Goal: Ask a question

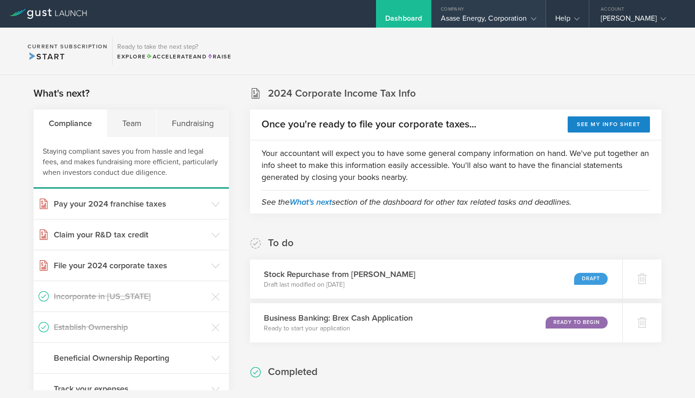
click at [499, 22] on div "Asase Energy, Corporation" at bounding box center [489, 21] width 96 height 14
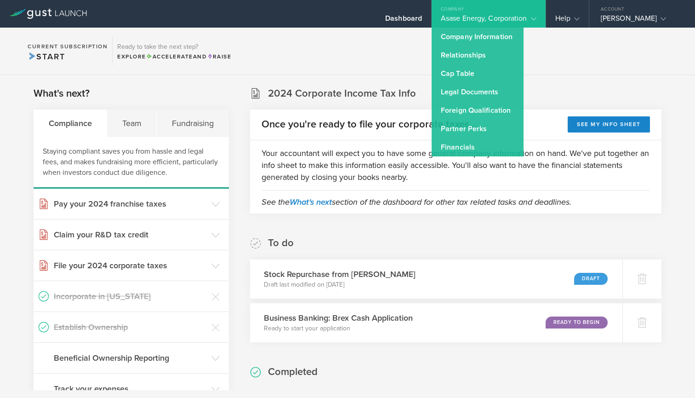
click at [577, 59] on section "Current Subscription Start Ready to take the next step? Explore Accelerate and …" at bounding box center [347, 51] width 695 height 47
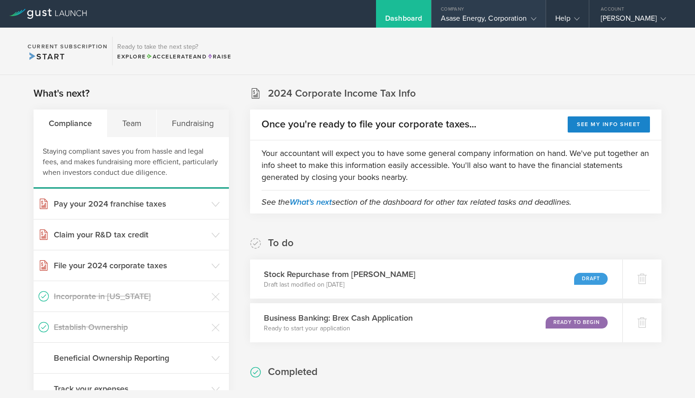
click at [531, 20] on icon at bounding box center [534, 19] width 6 height 6
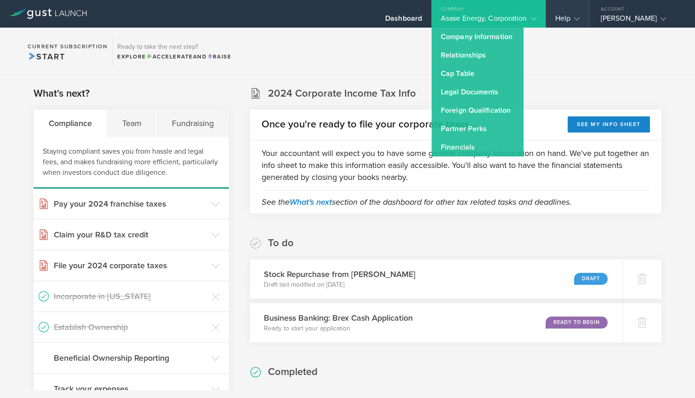
click at [578, 15] on gust-icon at bounding box center [575, 18] width 9 height 9
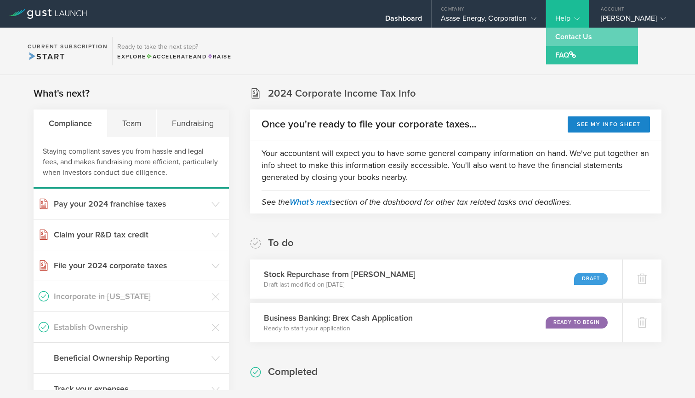
click at [572, 39] on link "Contact Us" at bounding box center [592, 37] width 92 height 18
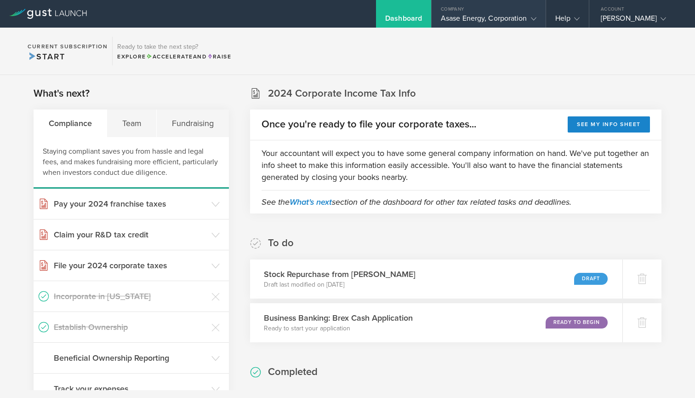
click at [534, 19] on icon at bounding box center [534, 19] width 6 height 6
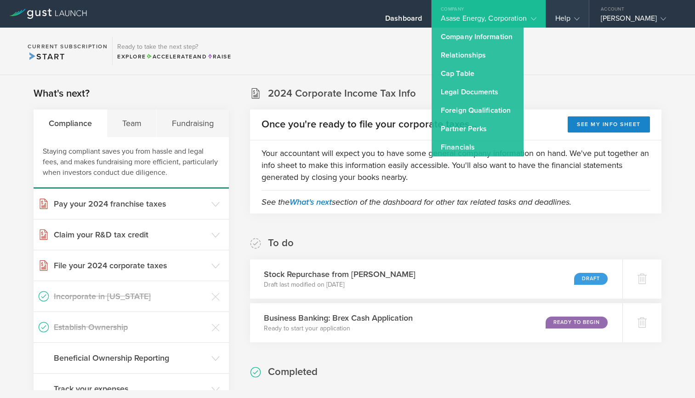
click at [580, 19] on div "Help" at bounding box center [567, 14] width 43 height 28
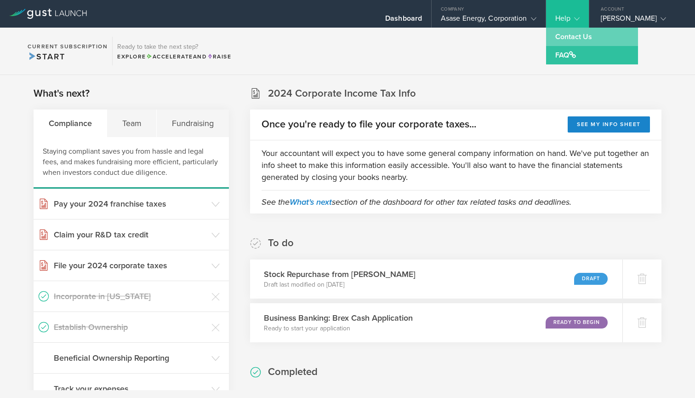
click at [571, 37] on link "Contact Us" at bounding box center [592, 37] width 92 height 18
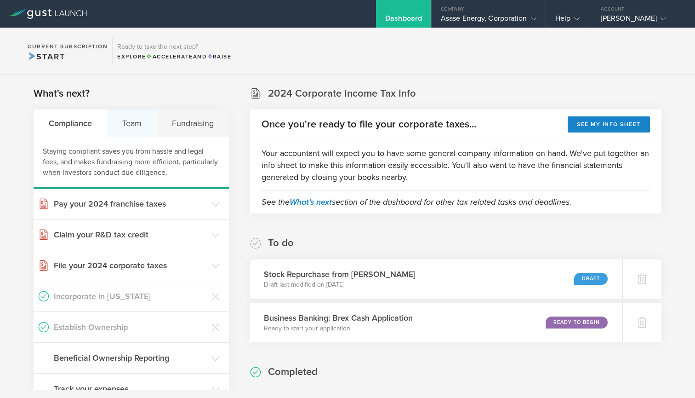
click at [138, 124] on div "Team" at bounding box center [132, 123] width 50 height 28
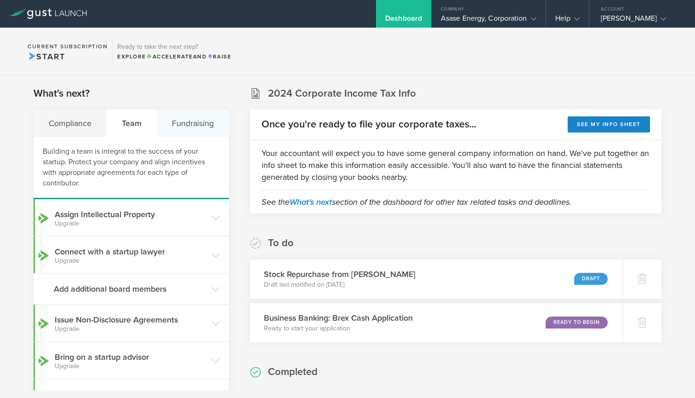
click at [189, 117] on div "Fundraising" at bounding box center [193, 123] width 72 height 28
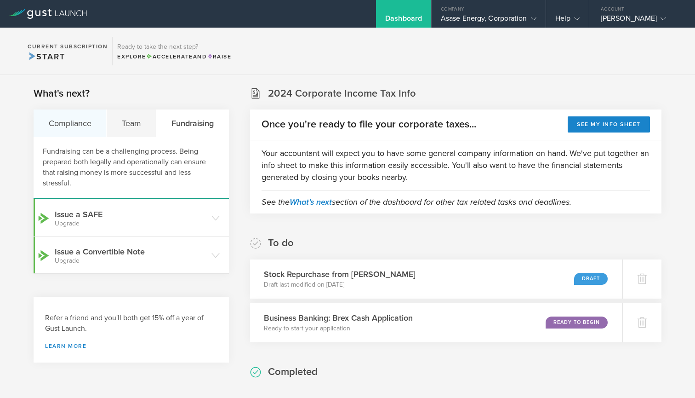
click at [72, 125] on div "Compliance" at bounding box center [70, 123] width 73 height 28
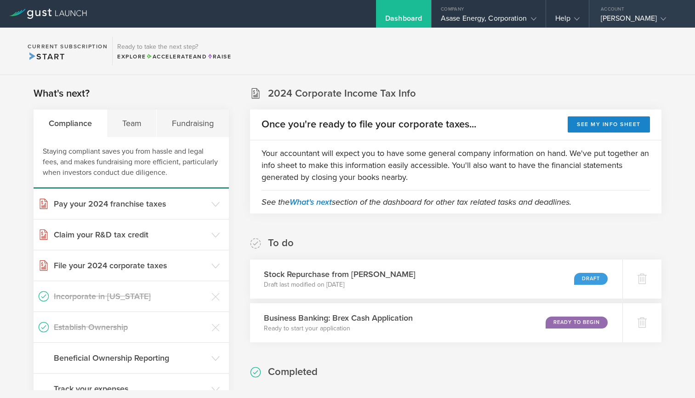
click at [666, 21] on icon at bounding box center [664, 19] width 6 height 6
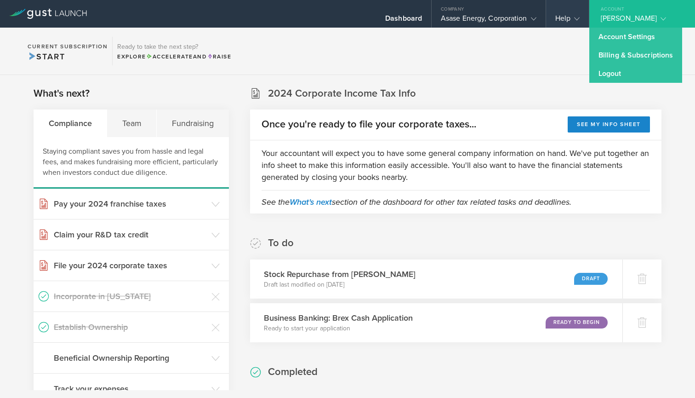
click at [577, 19] on icon at bounding box center [577, 19] width 6 height 6
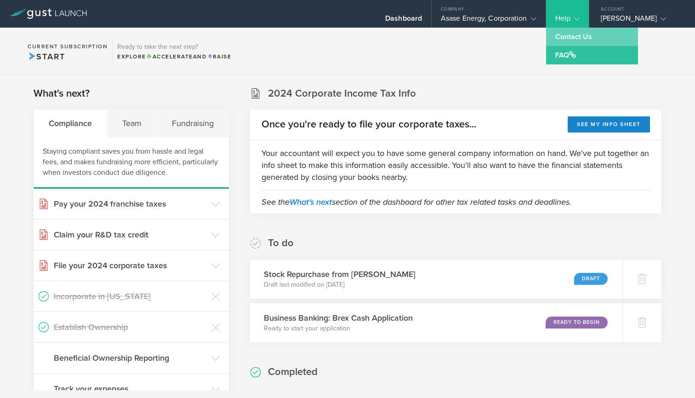
click at [572, 39] on link "Contact Us" at bounding box center [592, 37] width 92 height 18
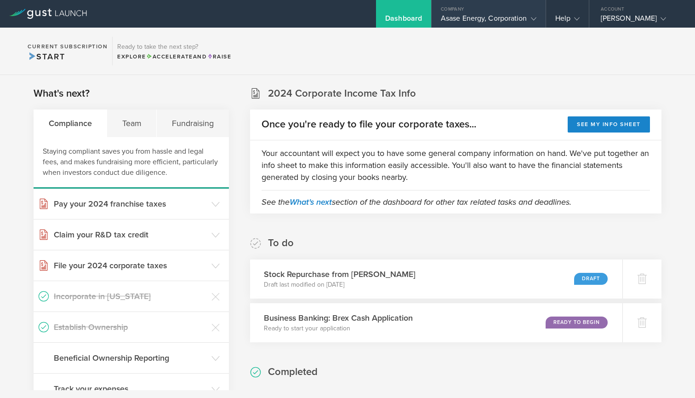
click at [537, 19] on div "Asase Energy, Corporation" at bounding box center [489, 21] width 114 height 14
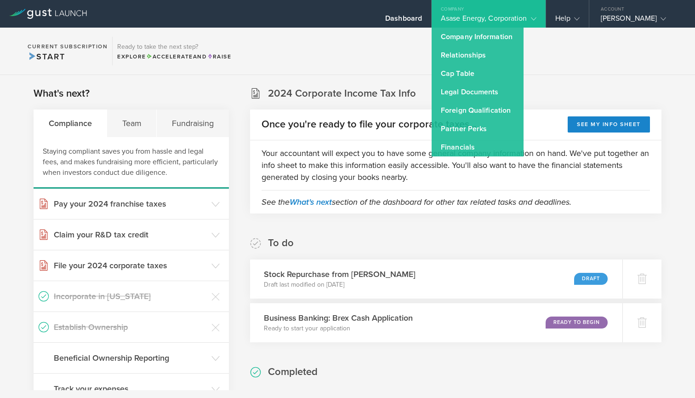
click at [563, 57] on section "Current Subscription Start Ready to take the next step? Explore Accelerate and …" at bounding box center [347, 51] width 695 height 47
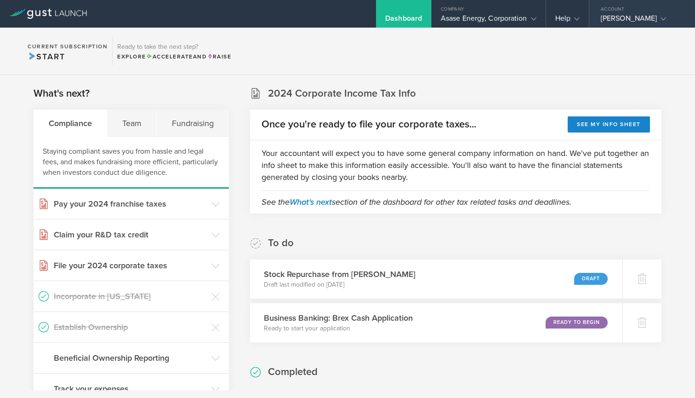
click at [666, 19] on icon at bounding box center [664, 19] width 6 height 6
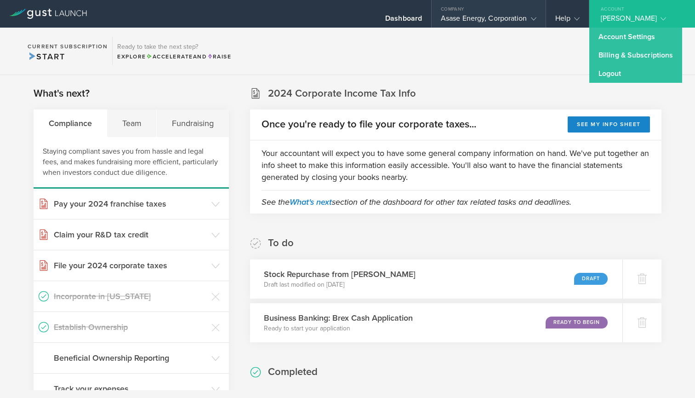
click at [532, 18] on icon at bounding box center [534, 19] width 6 height 6
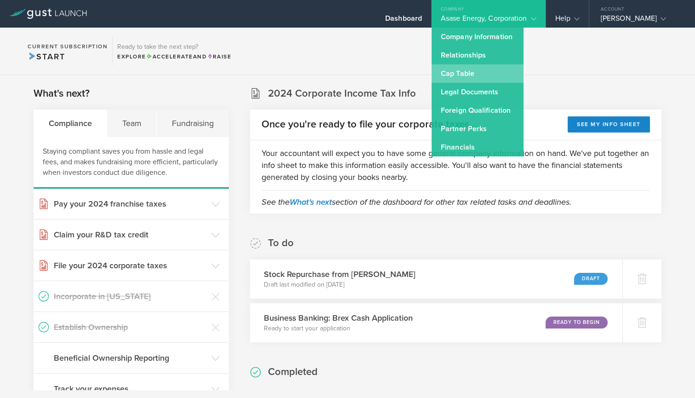
click at [464, 74] on link "Cap Table" at bounding box center [478, 73] width 92 height 18
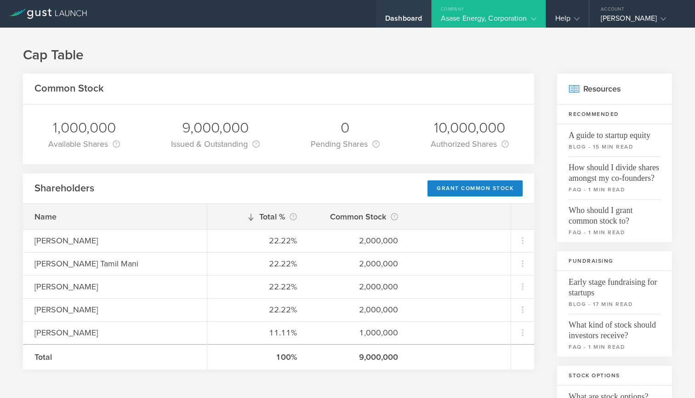
click at [421, 20] on div "Dashboard" at bounding box center [403, 21] width 37 height 14
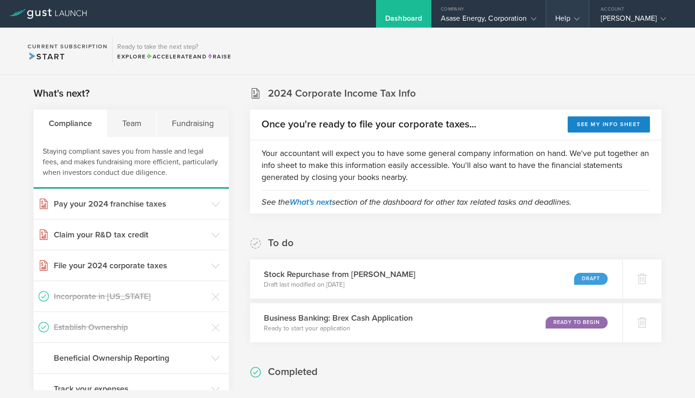
click at [574, 21] on icon at bounding box center [577, 19] width 6 height 6
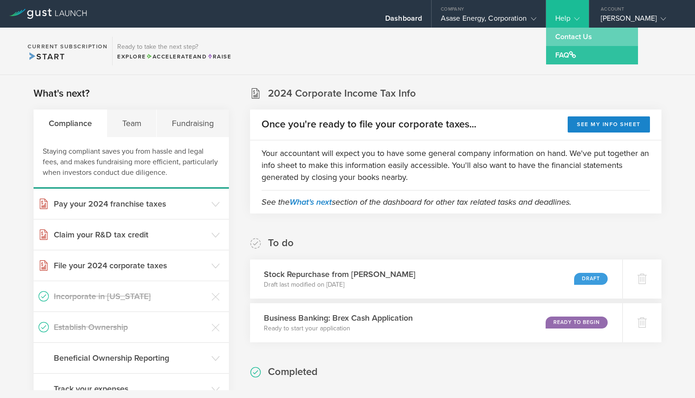
click at [572, 39] on link "Contact Us" at bounding box center [592, 37] width 92 height 18
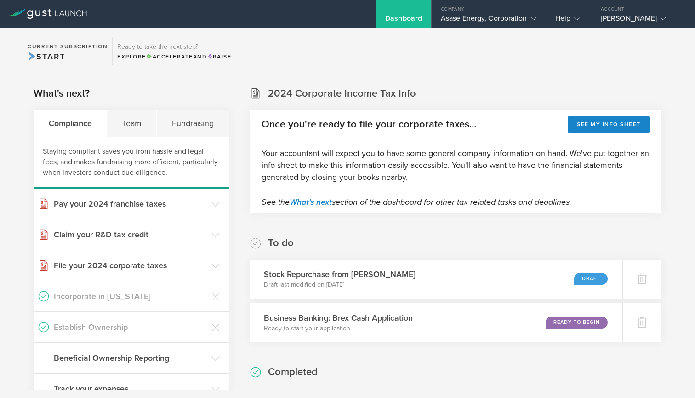
scroll to position [8, 0]
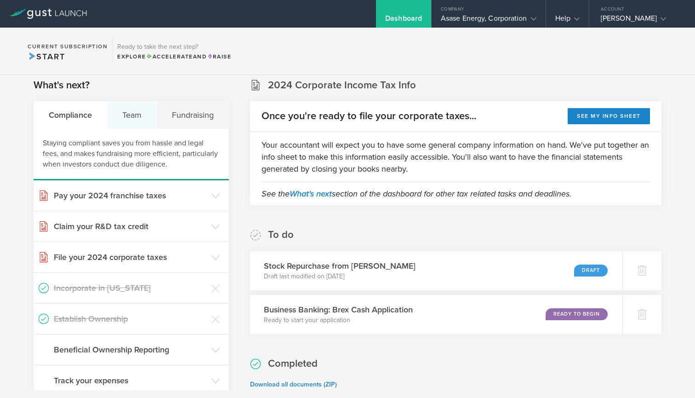
click at [134, 113] on div "Team" at bounding box center [132, 115] width 50 height 28
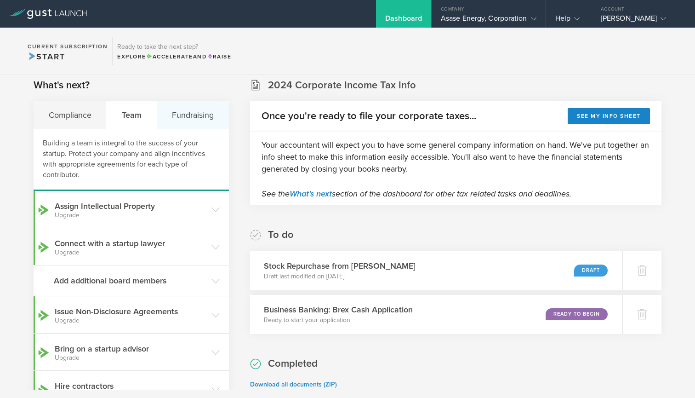
click at [189, 117] on div "Fundraising" at bounding box center [193, 115] width 72 height 28
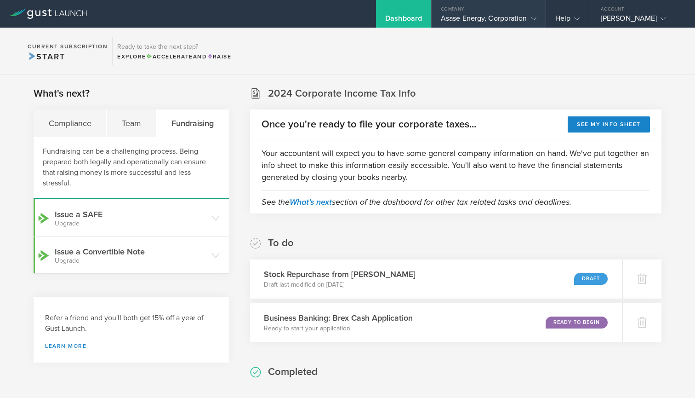
scroll to position [0, 0]
click at [531, 18] on icon at bounding box center [534, 19] width 6 height 6
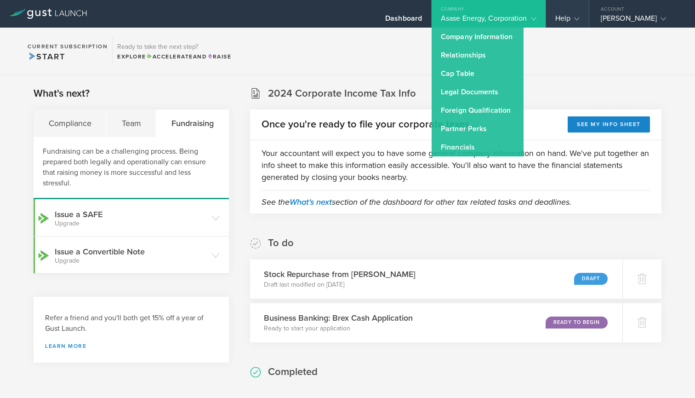
click at [579, 17] on icon at bounding box center [577, 19] width 6 height 6
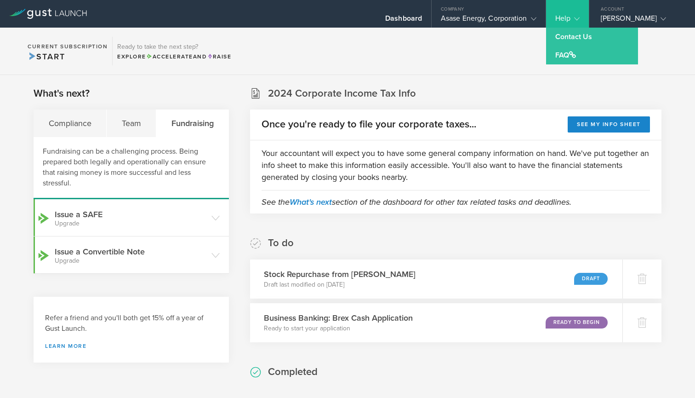
click at [442, 62] on section "Current Subscription Start Ready to take the next step? Explore Accelerate and …" at bounding box center [347, 51] width 695 height 47
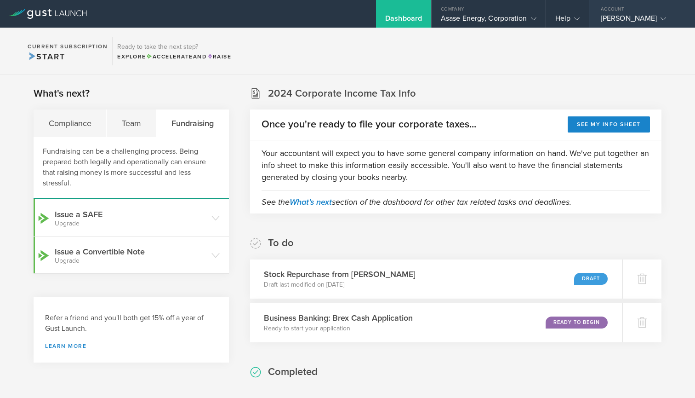
click at [670, 17] on div "[PERSON_NAME]" at bounding box center [640, 21] width 78 height 14
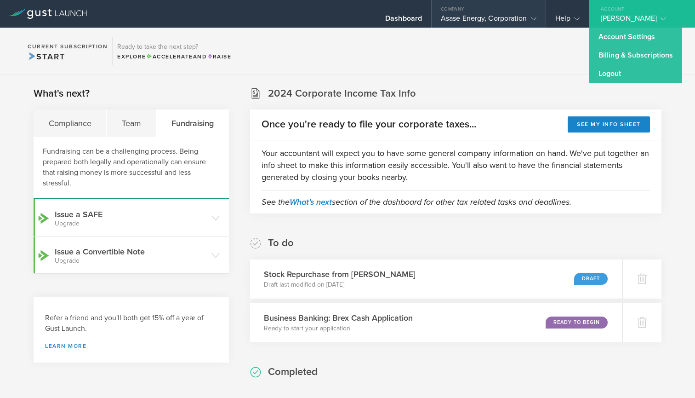
click at [531, 20] on icon at bounding box center [534, 19] width 6 height 6
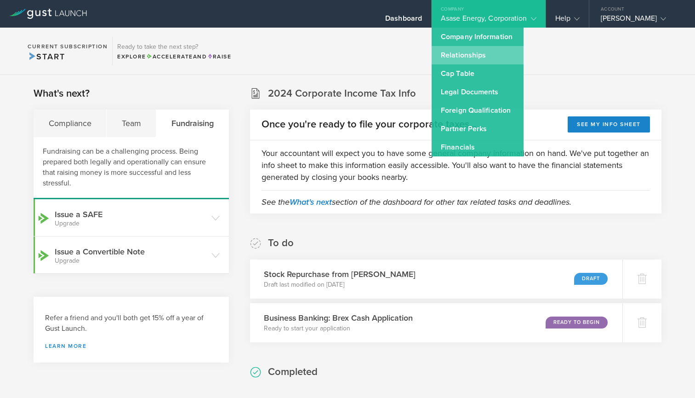
click at [475, 57] on link "Relationships" at bounding box center [478, 55] width 92 height 18
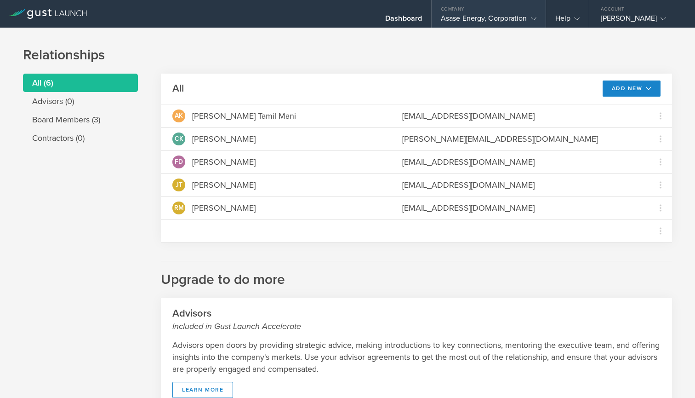
click at [535, 22] on gust-icon at bounding box center [531, 18] width 9 height 9
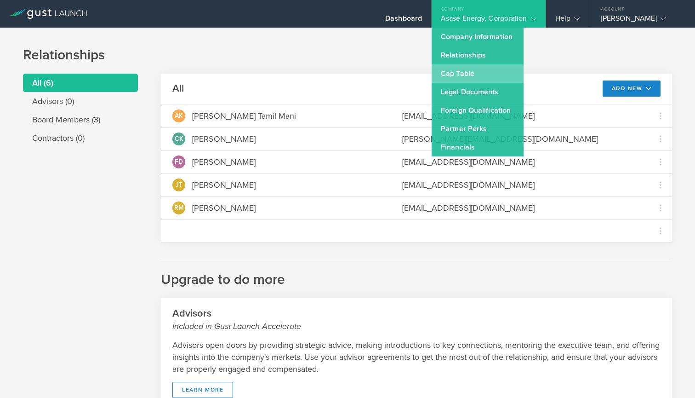
click at [470, 72] on link "Cap Table" at bounding box center [478, 73] width 92 height 18
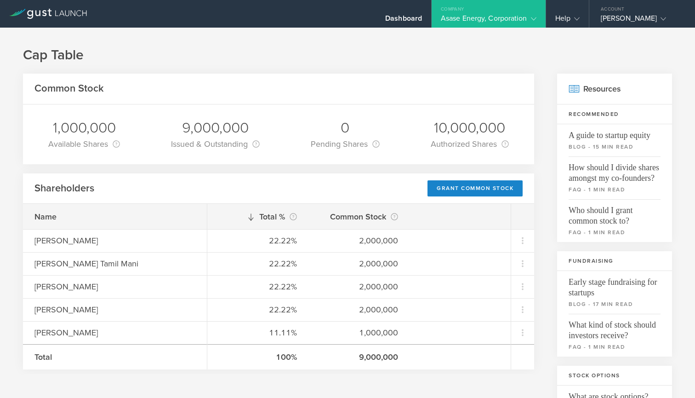
click at [533, 17] on icon at bounding box center [534, 19] width 6 height 6
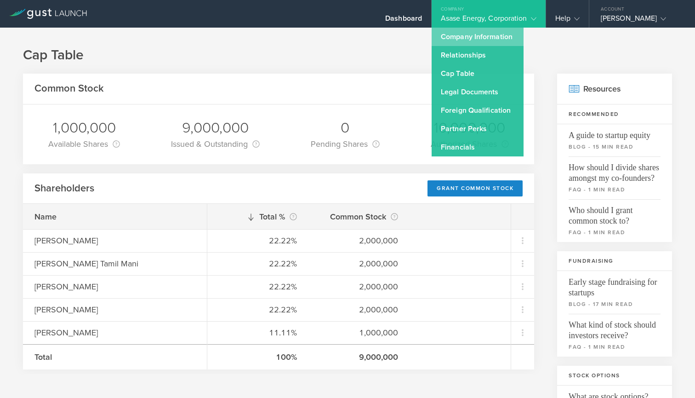
click at [468, 38] on link "Company Information" at bounding box center [478, 37] width 92 height 18
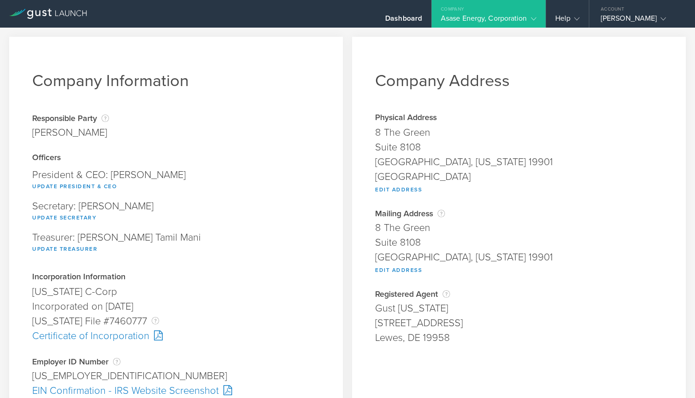
click at [531, 16] on icon at bounding box center [534, 19] width 6 height 6
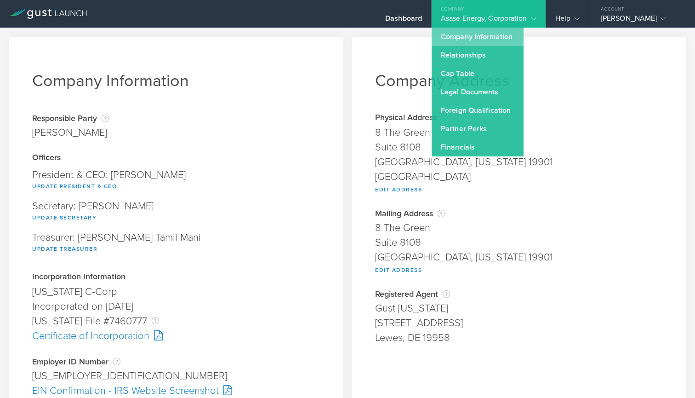
click at [469, 36] on link "Company Information" at bounding box center [478, 37] width 92 height 18
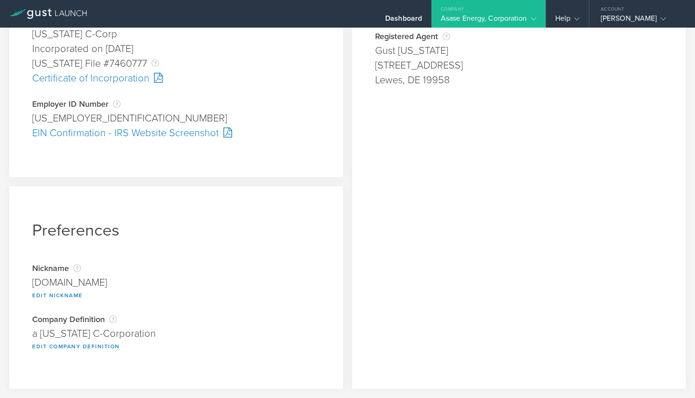
scroll to position [257, 0]
click at [529, 17] on gust-icon at bounding box center [531, 18] width 9 height 9
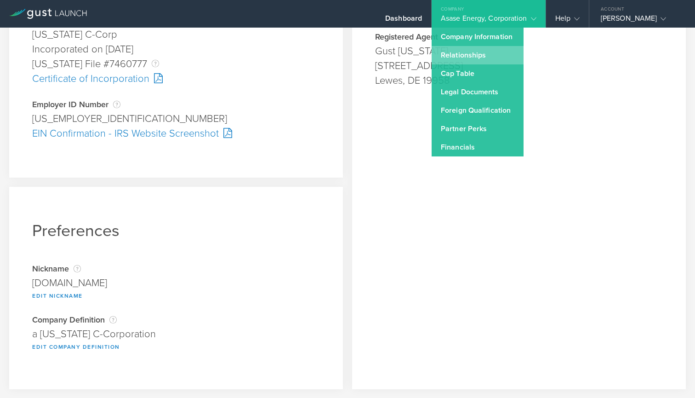
click at [485, 56] on link "Relationships" at bounding box center [478, 55] width 92 height 18
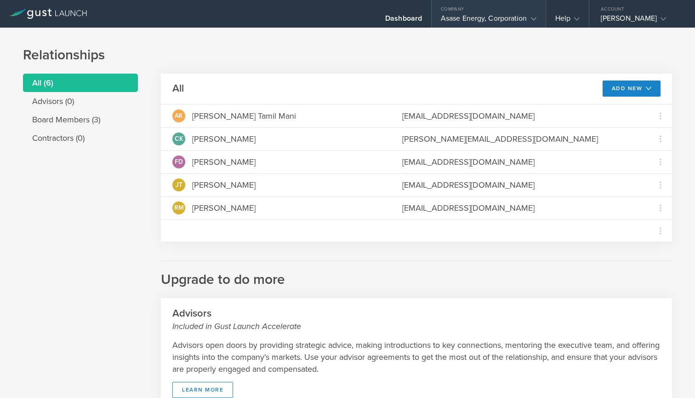
click at [534, 20] on polyline at bounding box center [533, 18] width 5 height 3
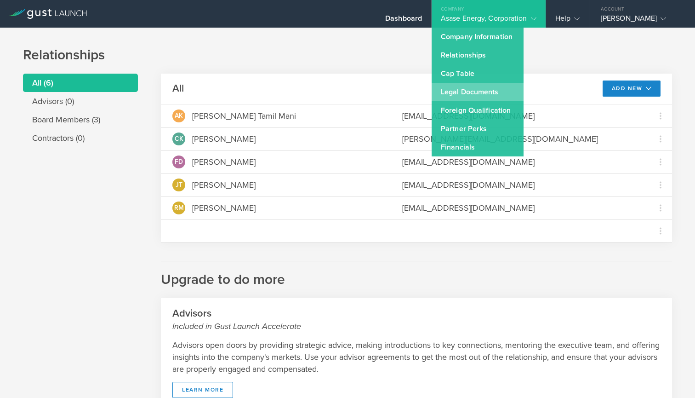
click at [482, 95] on link "Legal Documents" at bounding box center [478, 92] width 92 height 18
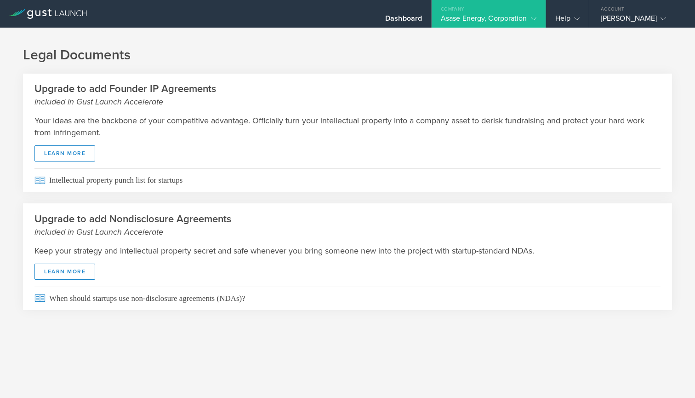
click at [531, 17] on icon at bounding box center [534, 19] width 6 height 6
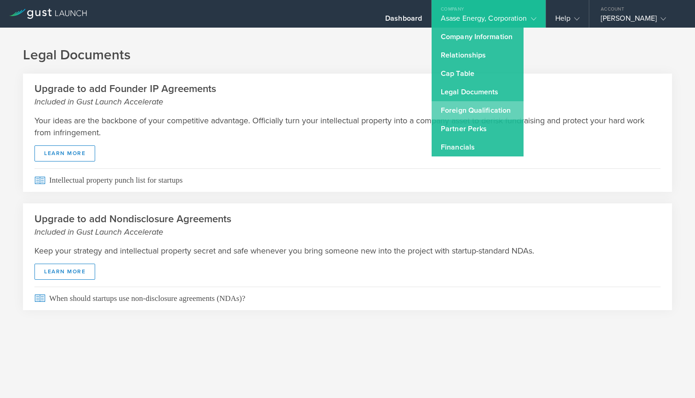
click at [484, 114] on link "Foreign Qualification" at bounding box center [478, 110] width 92 height 18
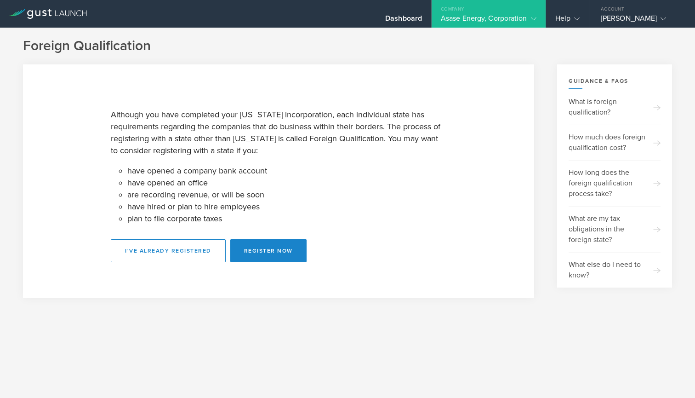
click at [533, 17] on icon at bounding box center [534, 19] width 6 height 6
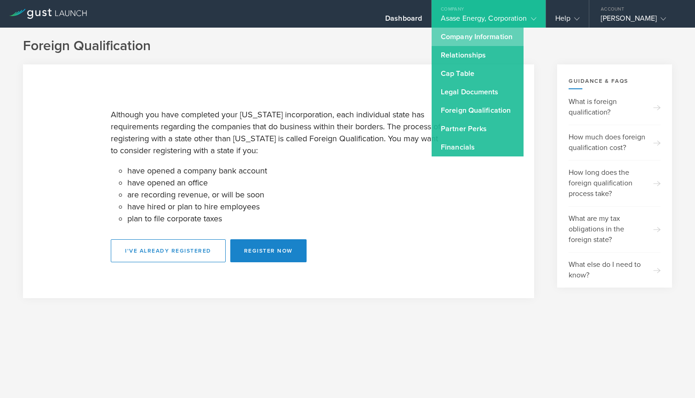
click at [494, 40] on link "Company Information" at bounding box center [478, 37] width 92 height 18
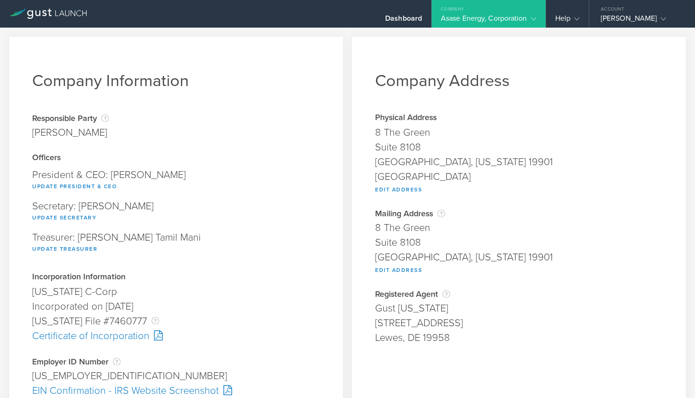
click at [535, 14] on gust-icon at bounding box center [531, 18] width 9 height 9
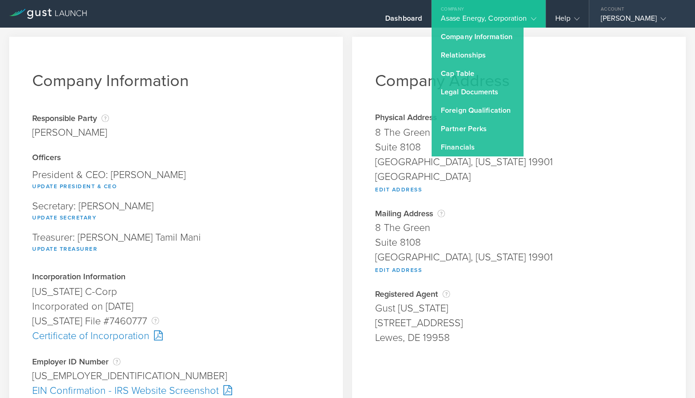
click at [666, 22] on icon at bounding box center [664, 19] width 6 height 6
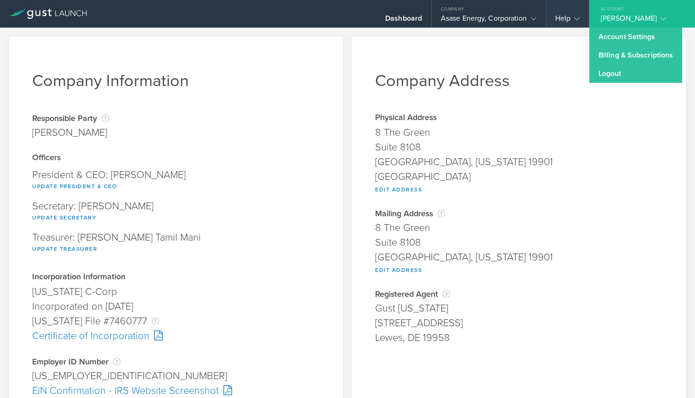
click at [574, 19] on icon at bounding box center [577, 19] width 6 height 6
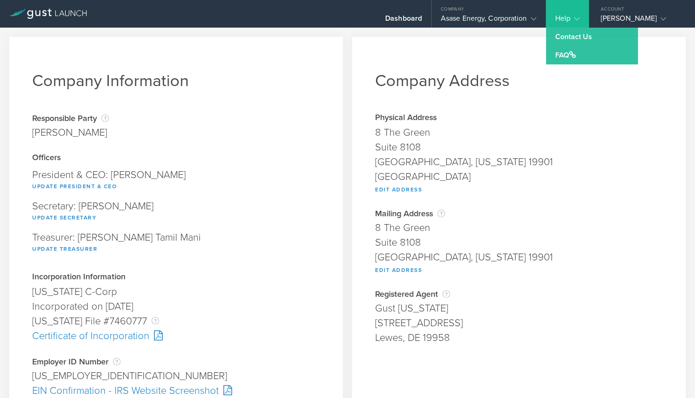
click at [44, 11] on icon at bounding box center [44, 13] width 5 height 6
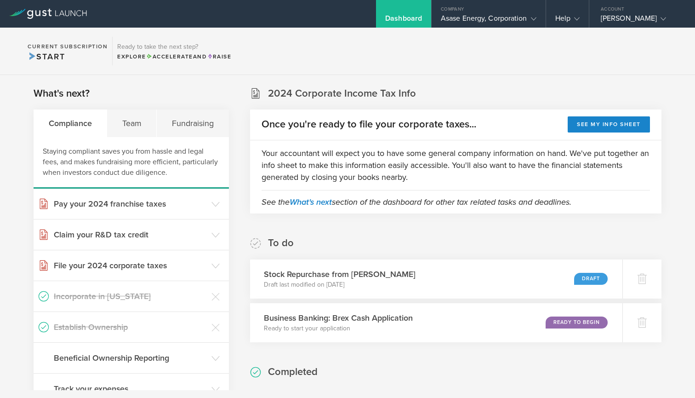
click at [40, 16] on icon at bounding box center [48, 14] width 78 height 10
click at [576, 18] on icon at bounding box center [577, 19] width 6 height 6
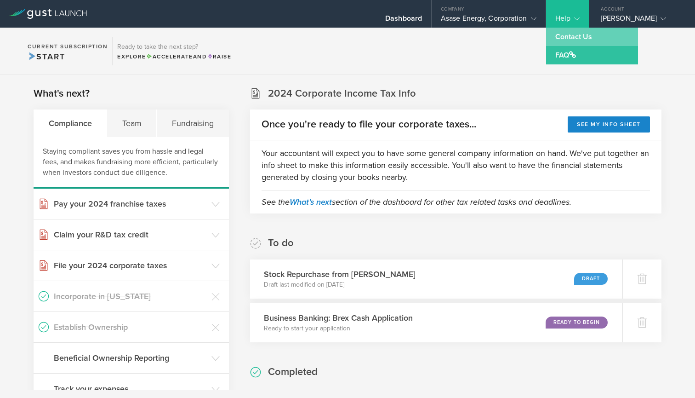
click at [575, 34] on link "Contact Us" at bounding box center [592, 37] width 92 height 18
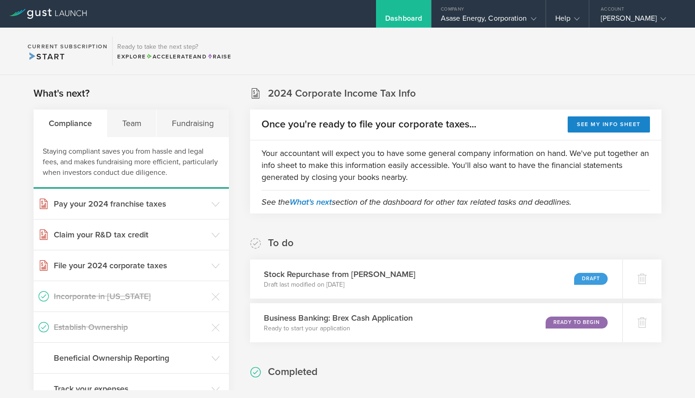
click at [421, 12] on div "Dashboard" at bounding box center [403, 14] width 55 height 28
click at [578, 20] on polyline at bounding box center [577, 18] width 5 height 3
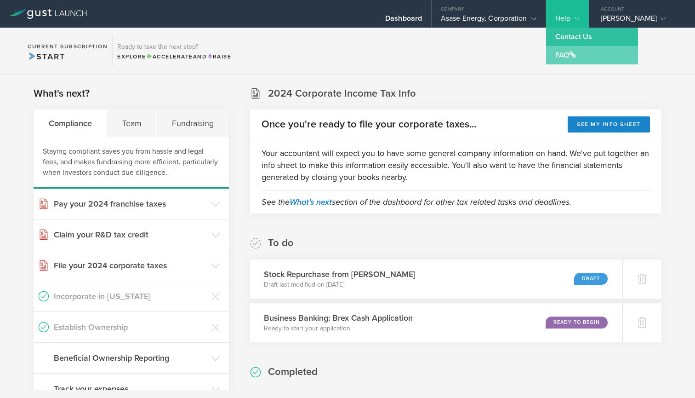
click at [569, 52] on link "FAQ" at bounding box center [592, 55] width 92 height 18
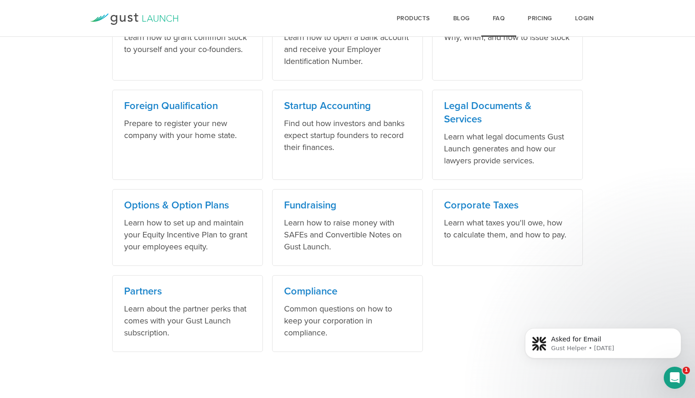
scroll to position [567, 0]
click at [676, 372] on icon "Open Intercom Messenger" at bounding box center [673, 376] width 15 height 15
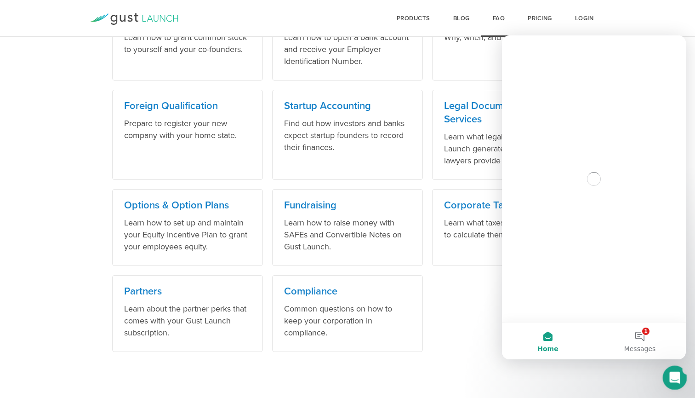
scroll to position [0, 0]
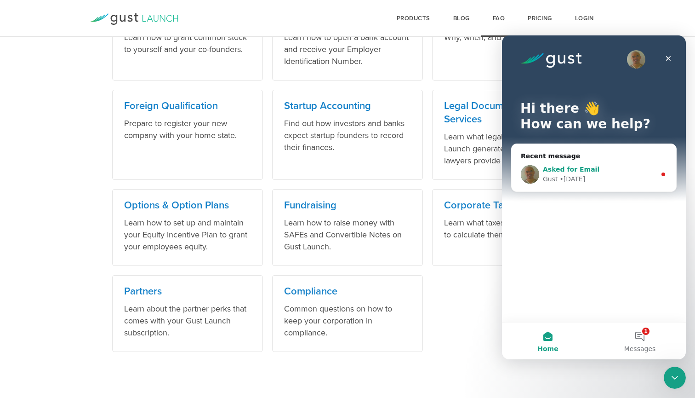
click at [577, 170] on span "Asked for Email" at bounding box center [571, 169] width 57 height 7
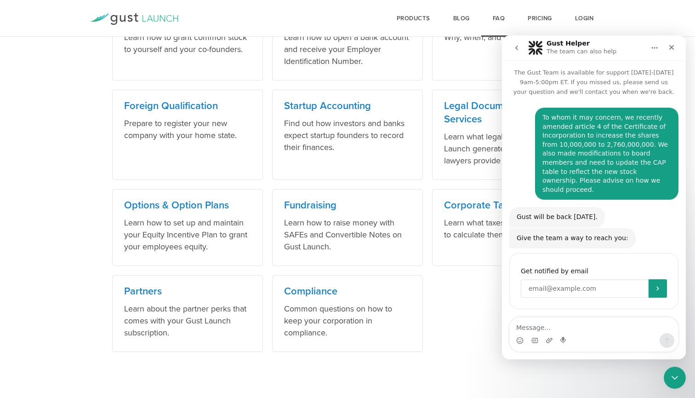
click at [548, 280] on input "Enter your email" at bounding box center [585, 288] width 128 height 18
type input "[PERSON_NAME][EMAIL_ADDRESS][DOMAIN_NAME]"
click at [655, 285] on icon "Submit" at bounding box center [657, 288] width 7 height 7
